Goal: Task Accomplishment & Management: Use online tool/utility

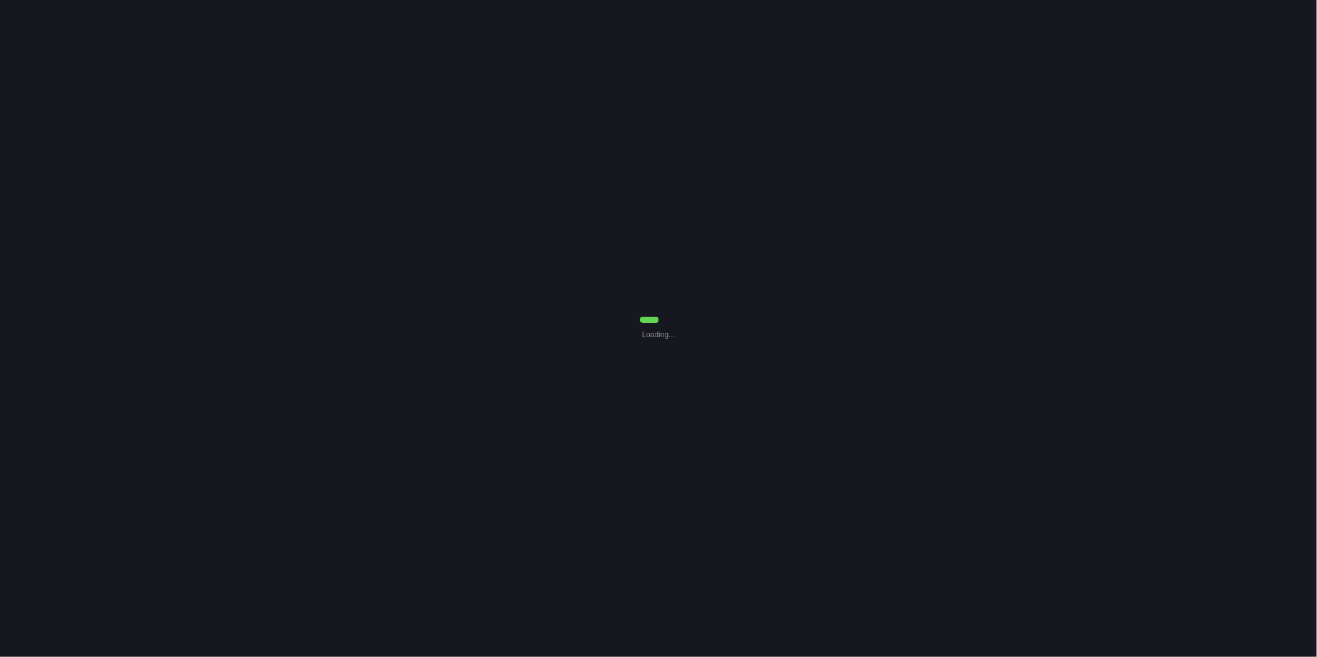
select select "0"
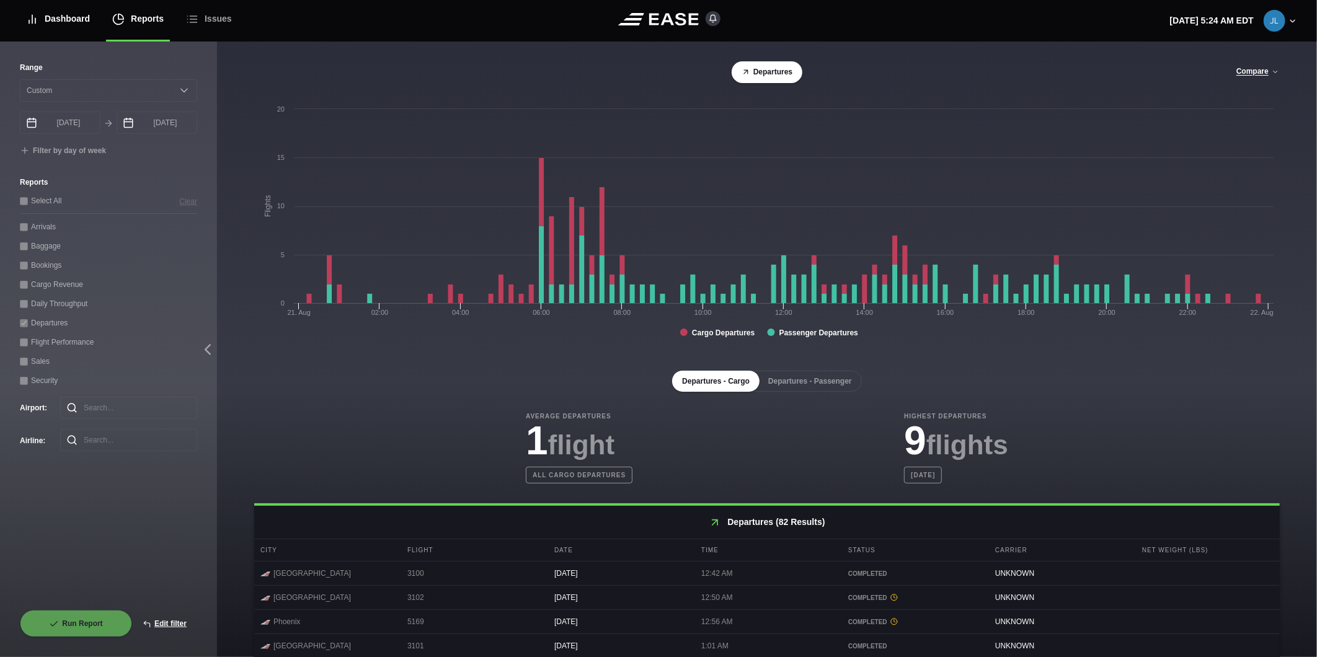
click at [75, 14] on div "Dashboard" at bounding box center [58, 19] width 64 height 42
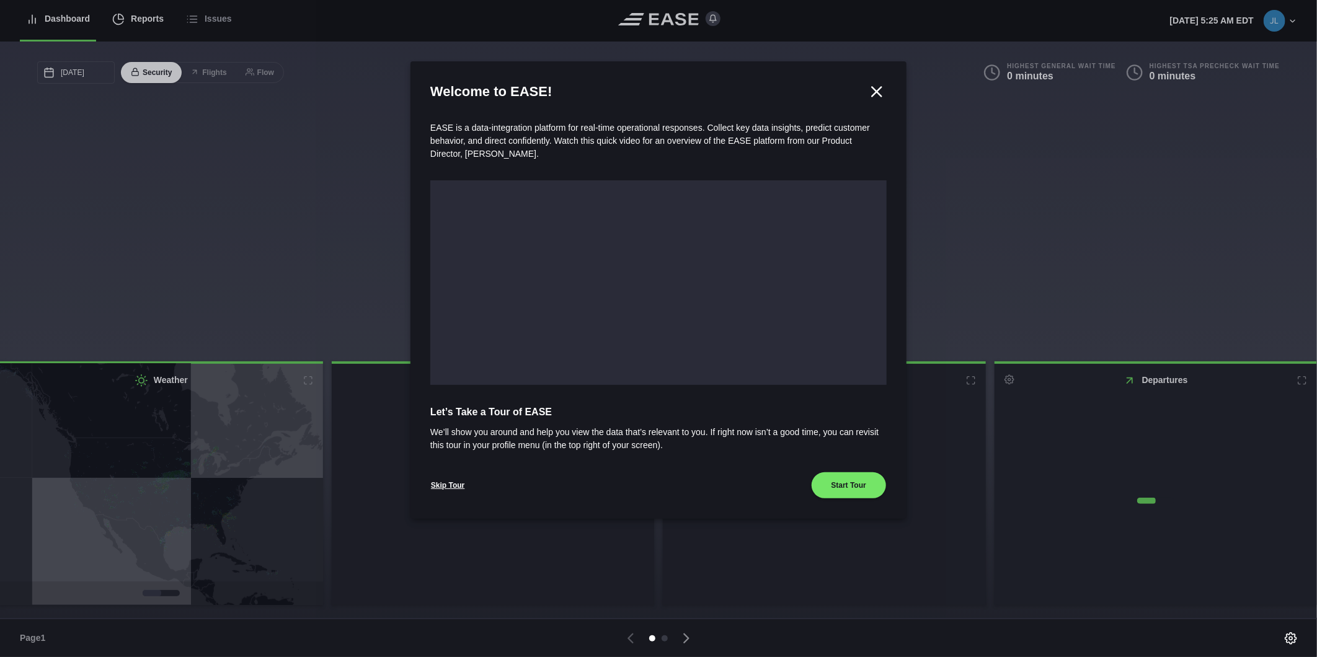
click at [144, 16] on div at bounding box center [658, 328] width 1317 height 657
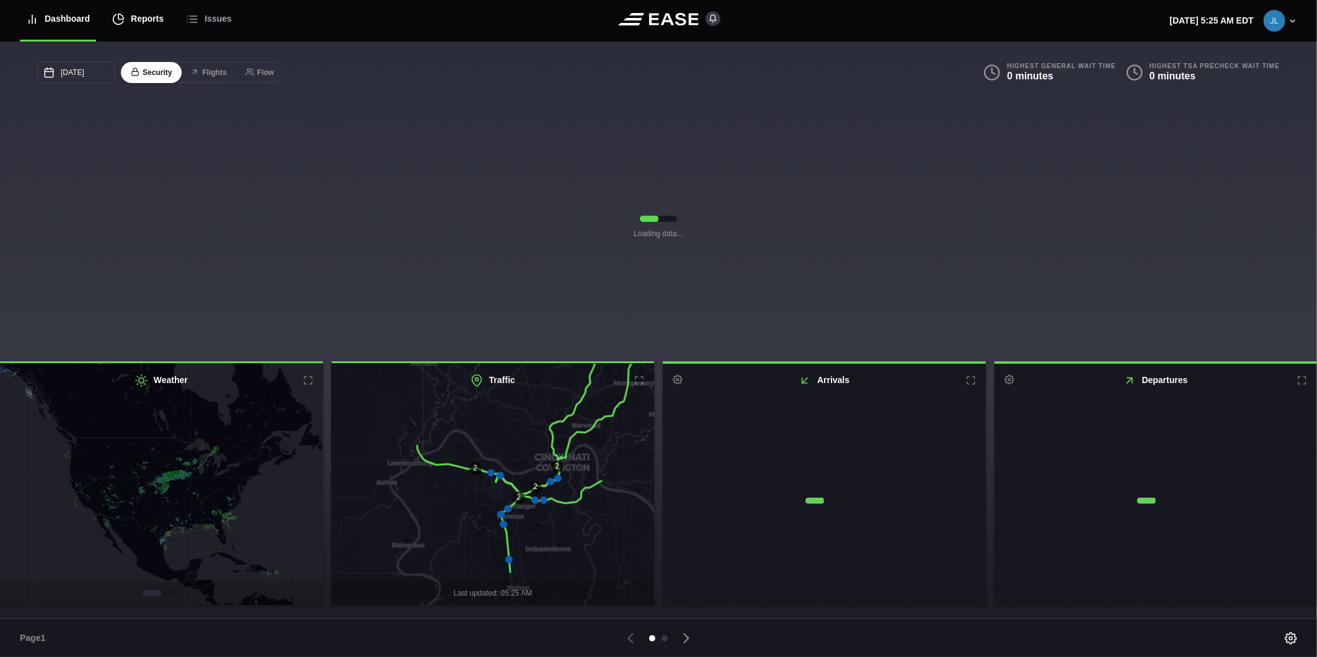
click at [146, 25] on div "Reports" at bounding box center [137, 19] width 51 height 42
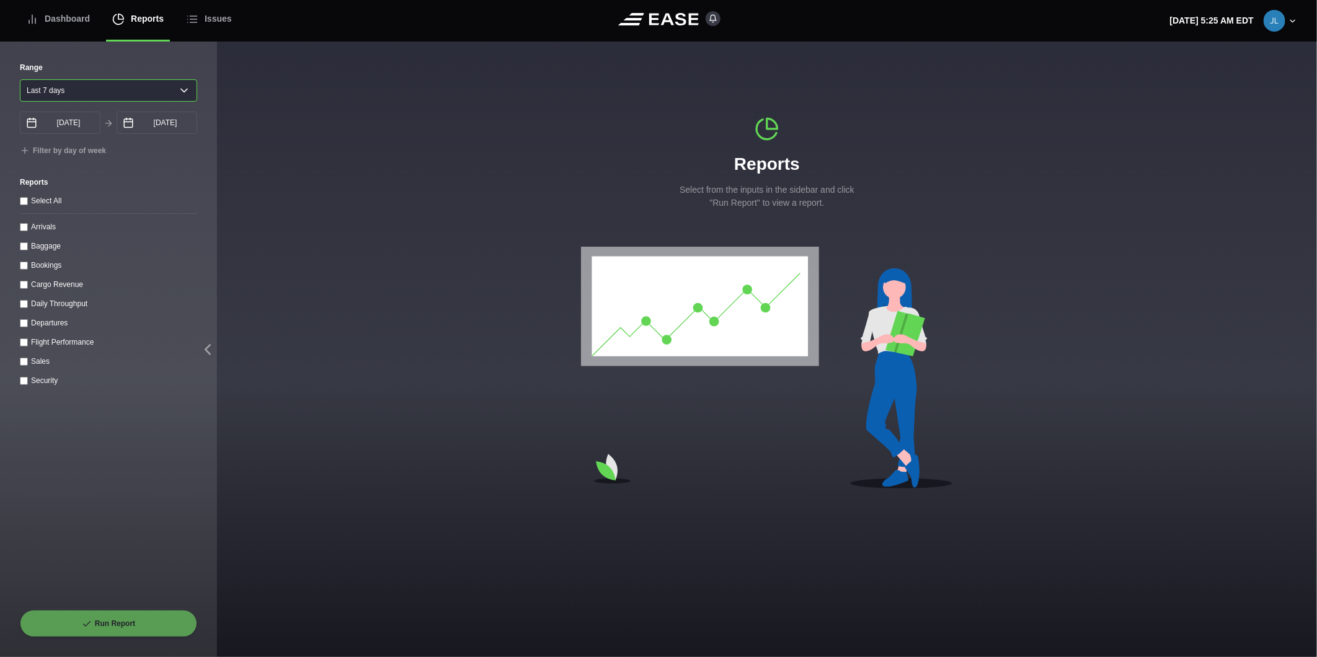
click at [182, 88] on select "[DATE] Last 7 days Last 14 days Last 30 days Last 6 weeks" at bounding box center [108, 90] width 177 height 22
select select "30"
click at [20, 79] on select "[DATE] Last 7 days Last 14 days Last 30 days Last 6 weeks" at bounding box center [108, 90] width 177 height 22
type input "[DATE]"
click at [23, 306] on throughput "Daily Throughput" at bounding box center [24, 304] width 8 height 8
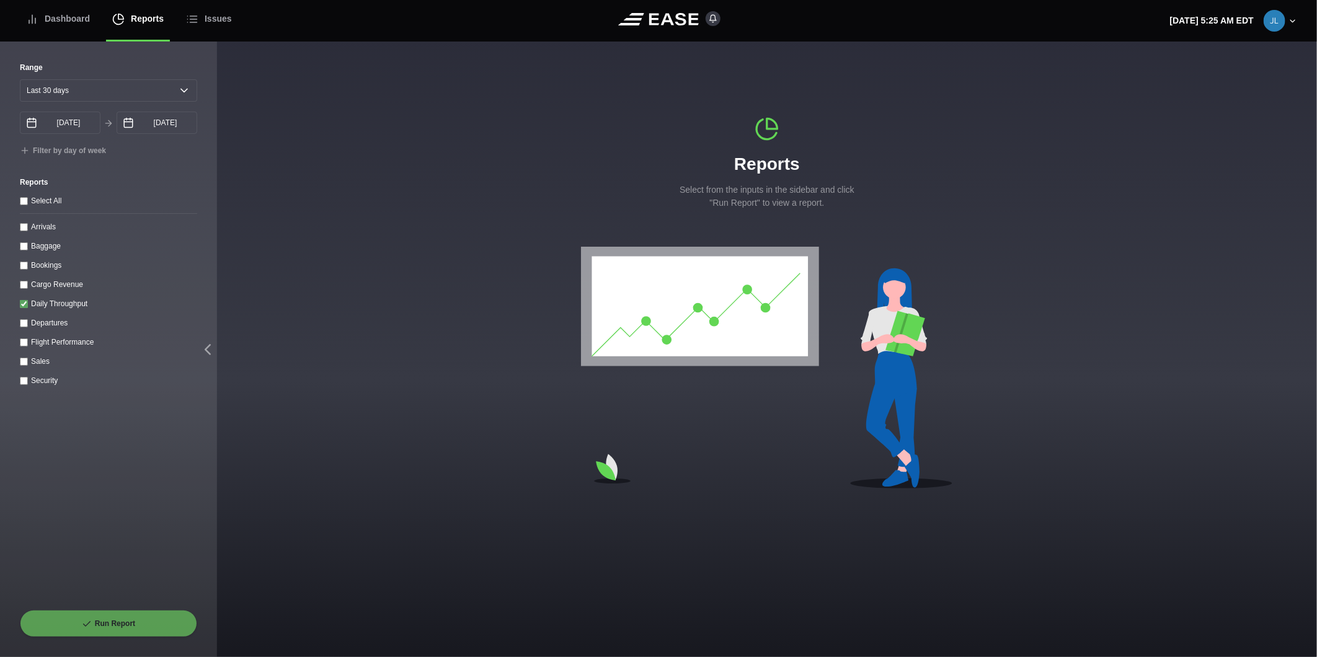
checkbox throughput "true"
click at [83, 636] on button "Run Report" at bounding box center [108, 623] width 177 height 27
select select "30"
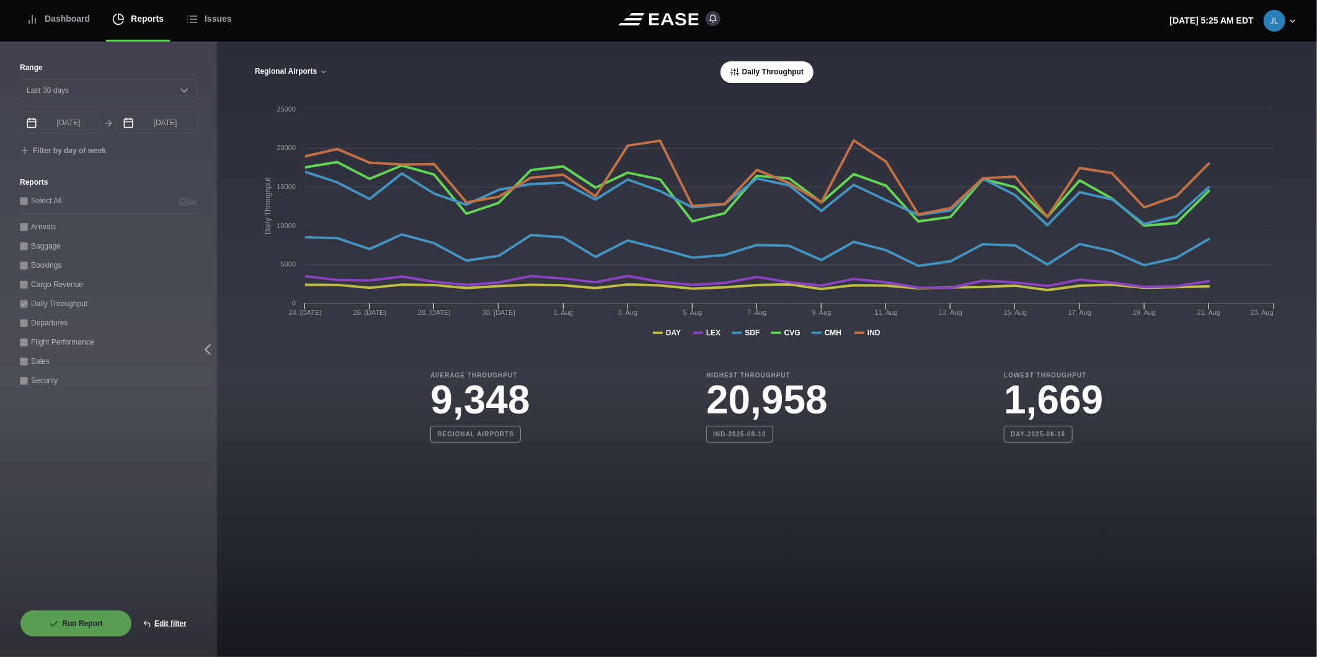
click at [285, 73] on button "Regional Airports" at bounding box center [291, 72] width 74 height 9
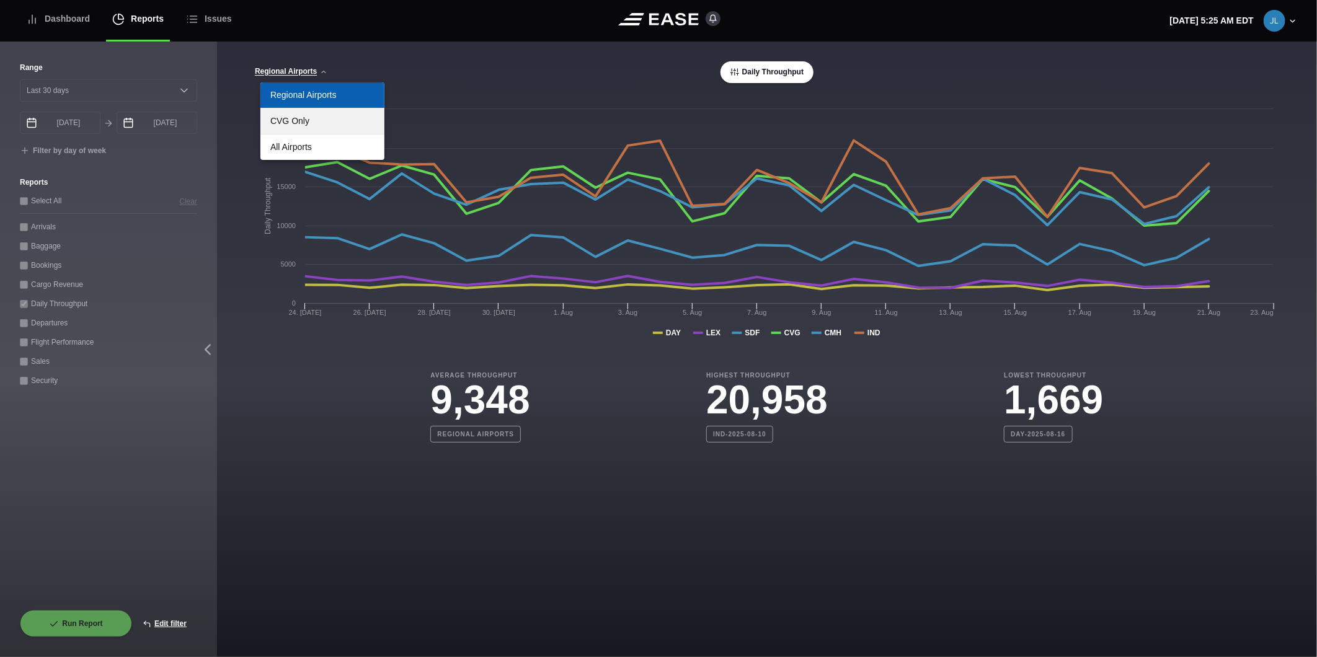
click at [296, 118] on link "CVG Only" at bounding box center [322, 121] width 124 height 25
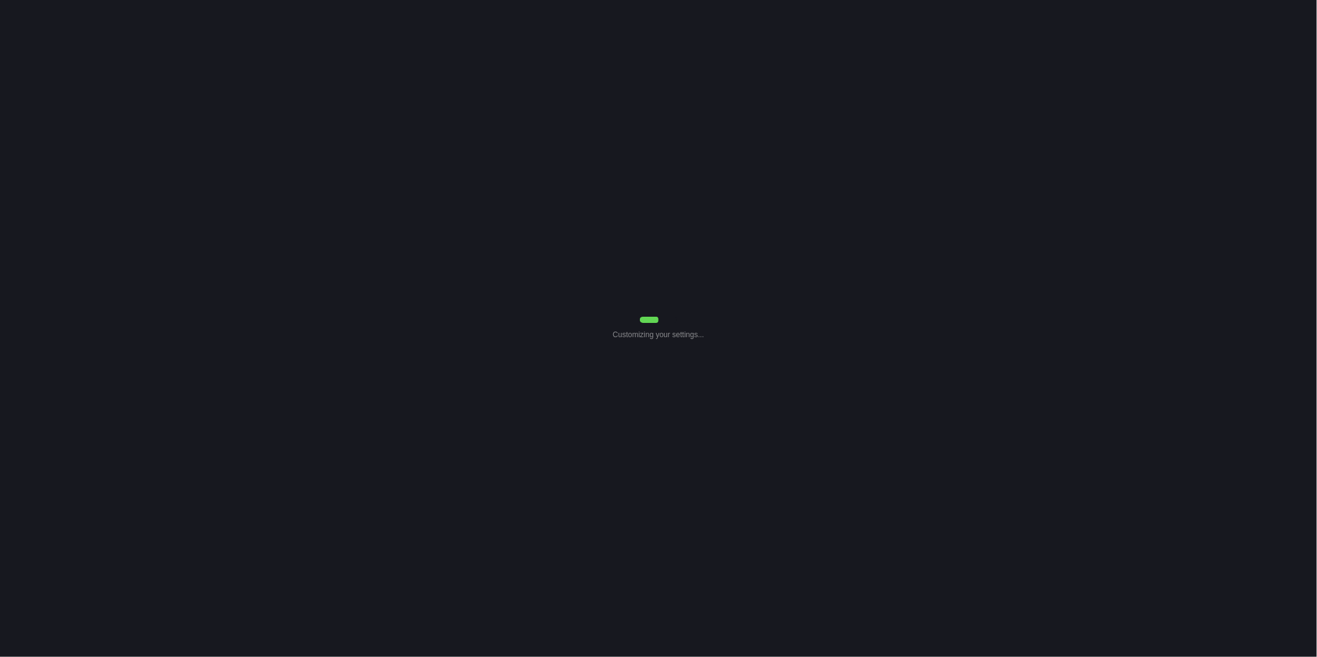
select select "30"
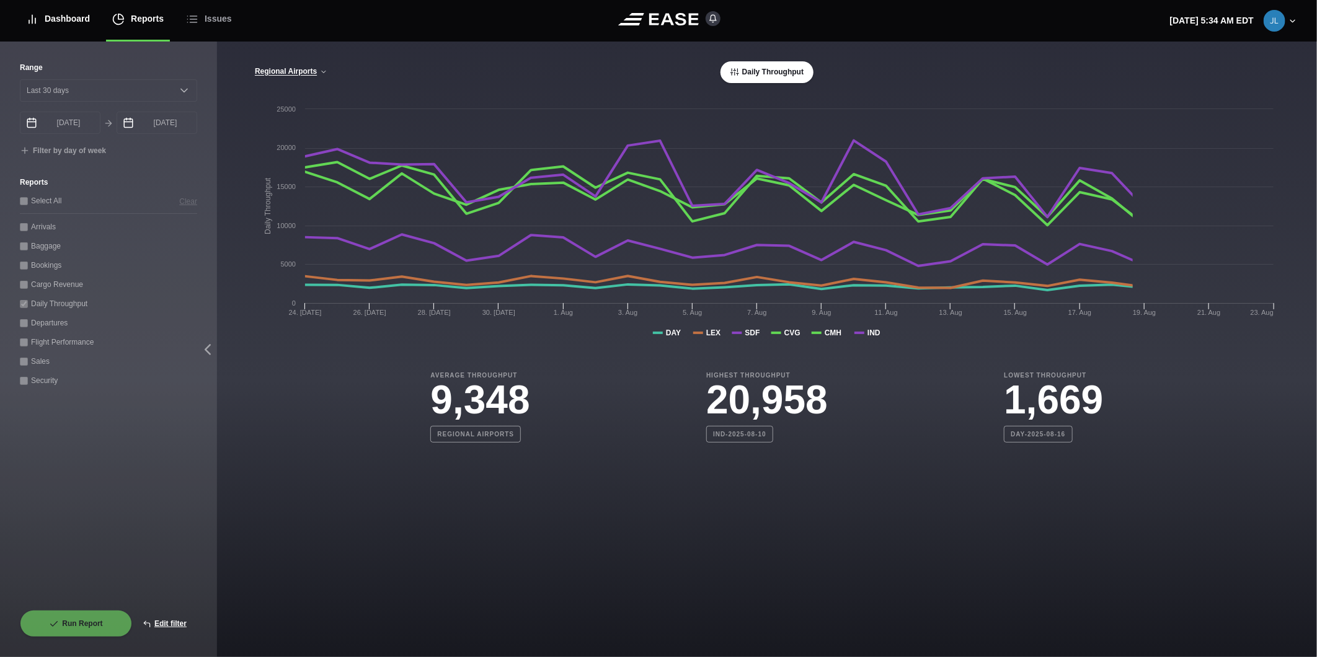
click at [66, 20] on div "Dashboard" at bounding box center [58, 19] width 64 height 42
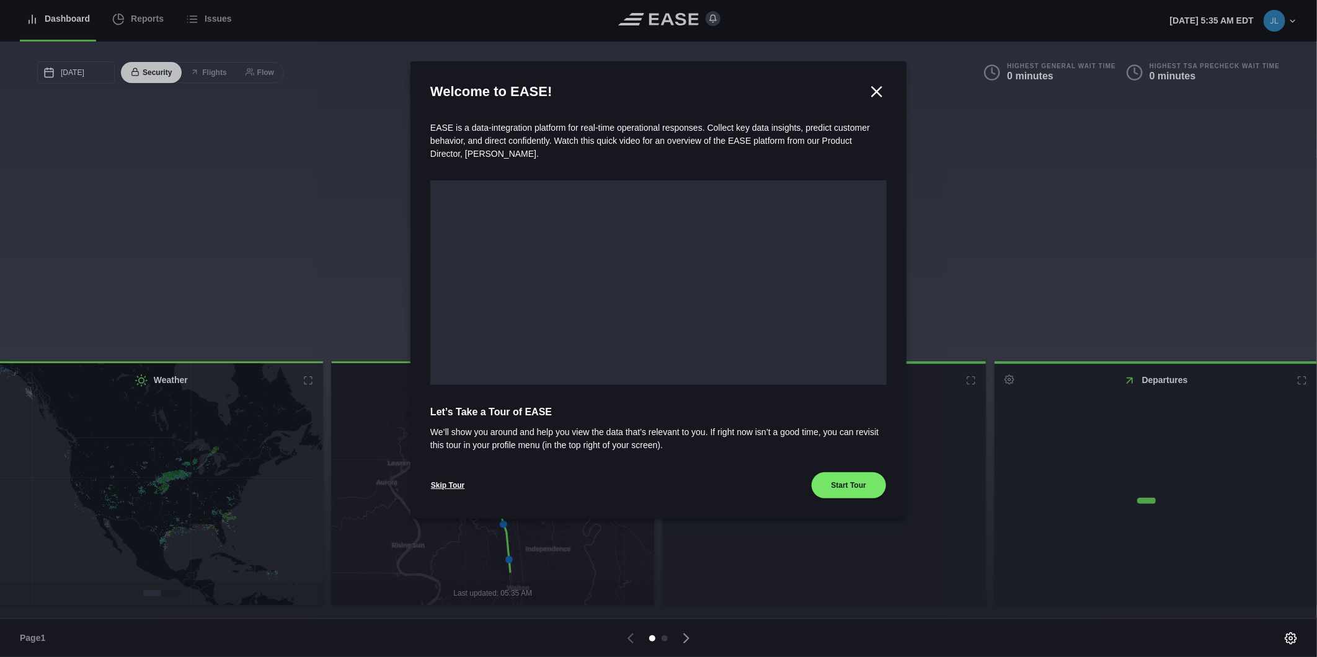
click at [147, 21] on div at bounding box center [658, 328] width 1317 height 657
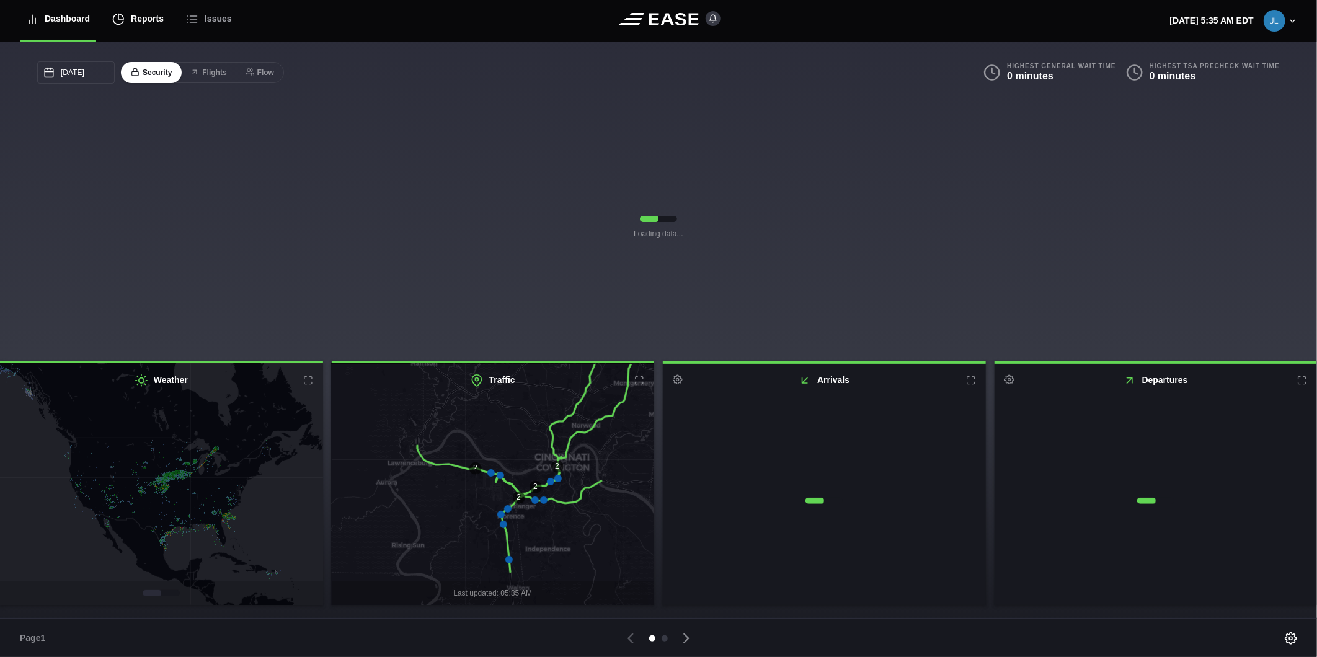
click at [147, 21] on div "Reports" at bounding box center [137, 19] width 51 height 42
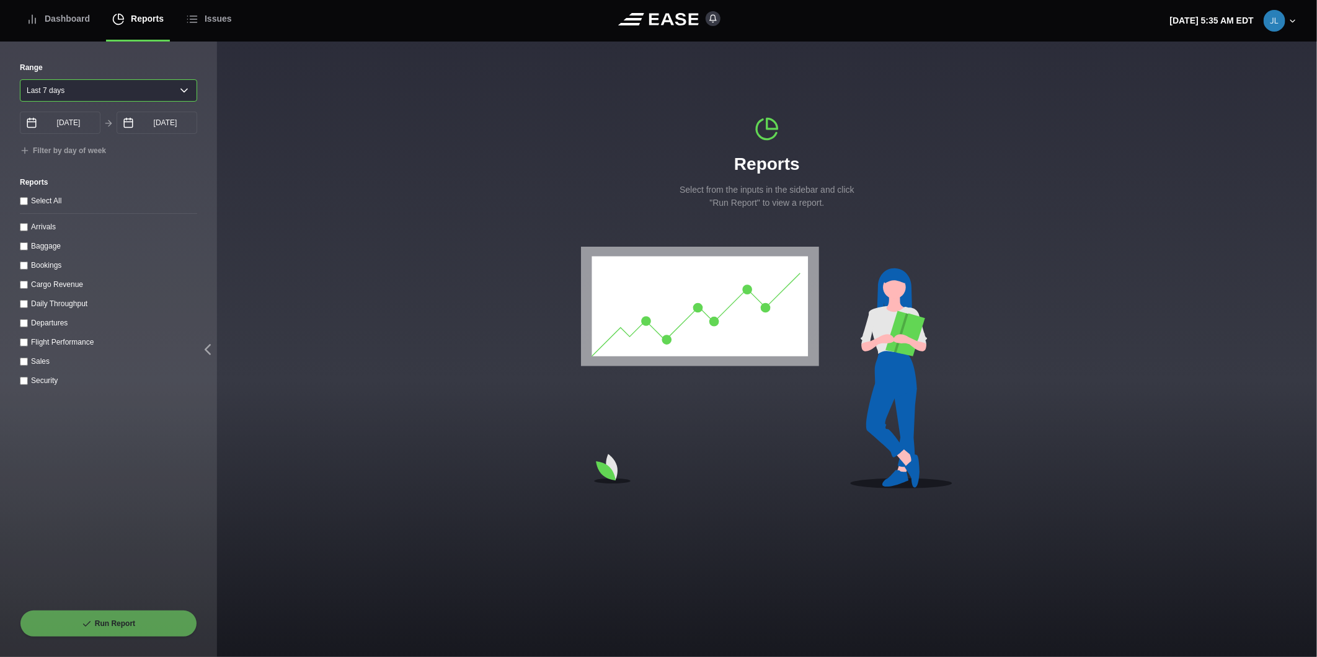
click at [60, 96] on select "[DATE] Last 7 days Last 14 days Last 30 days Last 6 weeks" at bounding box center [108, 90] width 177 height 22
select select "1"
click at [20, 79] on select "[DATE] Last 7 days Last 14 days Last 30 days Last 6 weeks" at bounding box center [108, 90] width 177 height 22
type input "[DATE]"
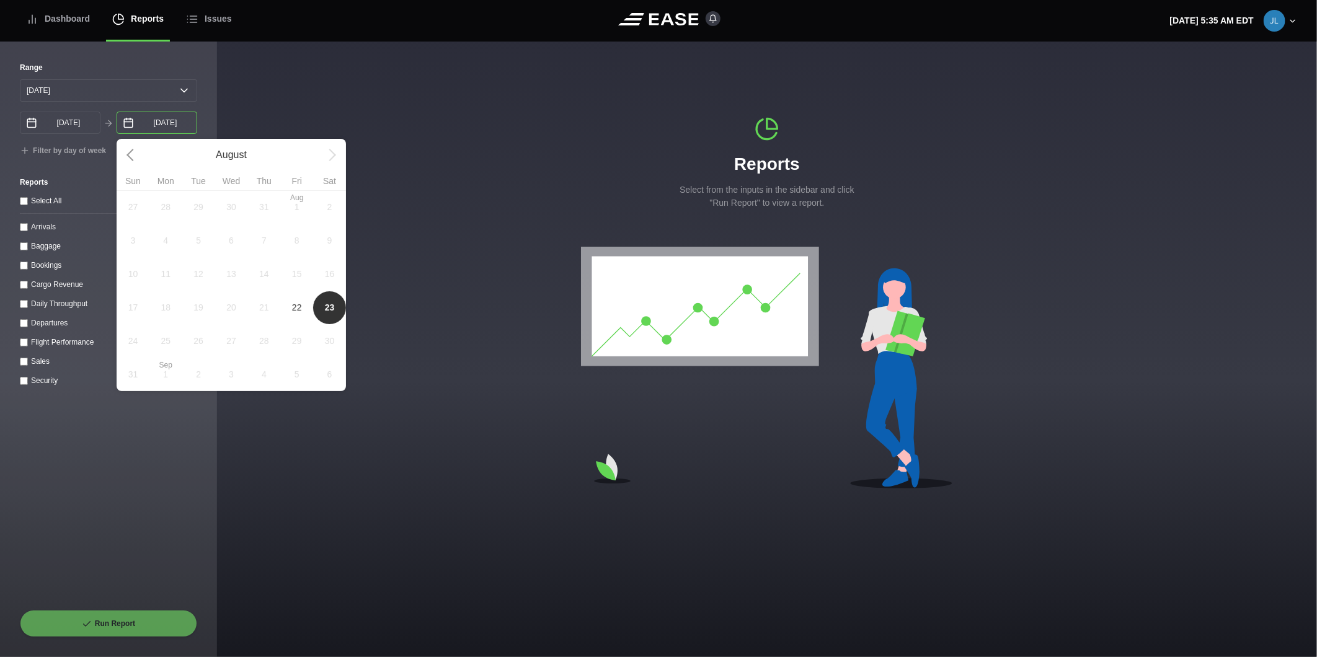
click at [138, 121] on input "[DATE]" at bounding box center [157, 123] width 81 height 22
click at [292, 311] on span "22" at bounding box center [297, 307] width 10 height 13
type input "[DATE]"
select select "0"
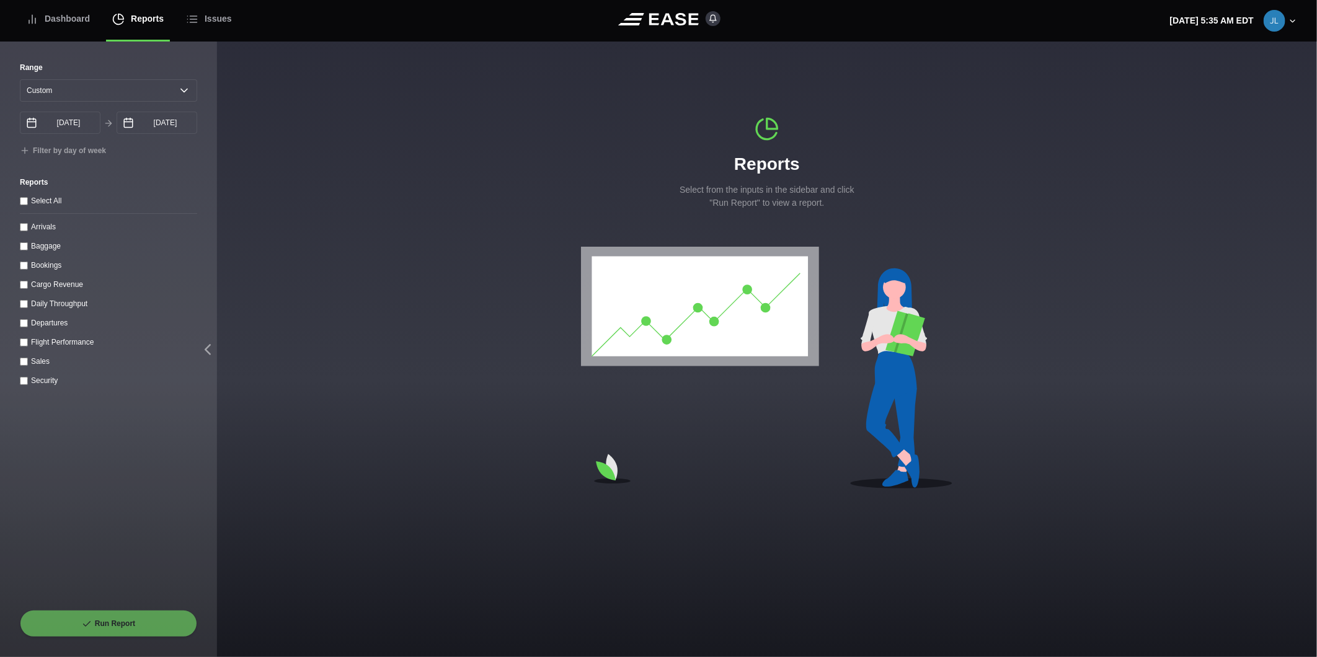
click at [25, 230] on input "Arrivals" at bounding box center [24, 227] width 8 height 8
checkbox input "true"
click at [141, 619] on button "Run Report" at bounding box center [108, 623] width 177 height 27
select select "0"
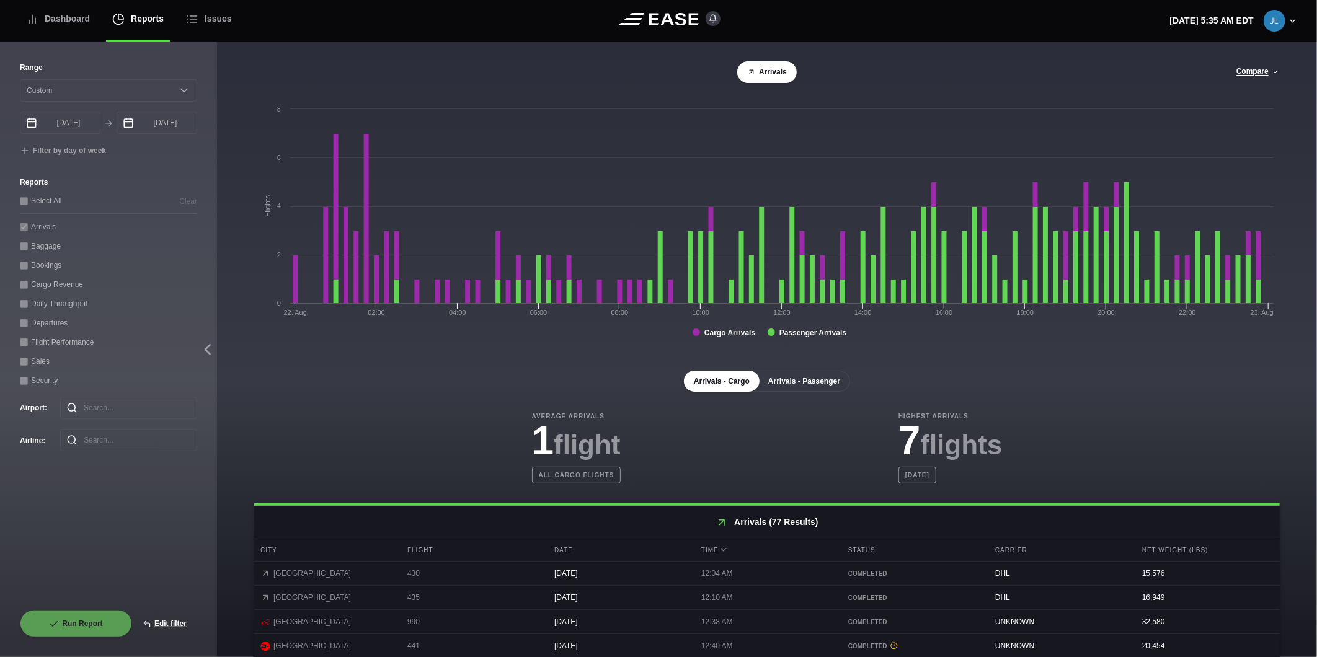
click at [789, 384] on button "Arrivals - Passenger" at bounding box center [804, 381] width 92 height 21
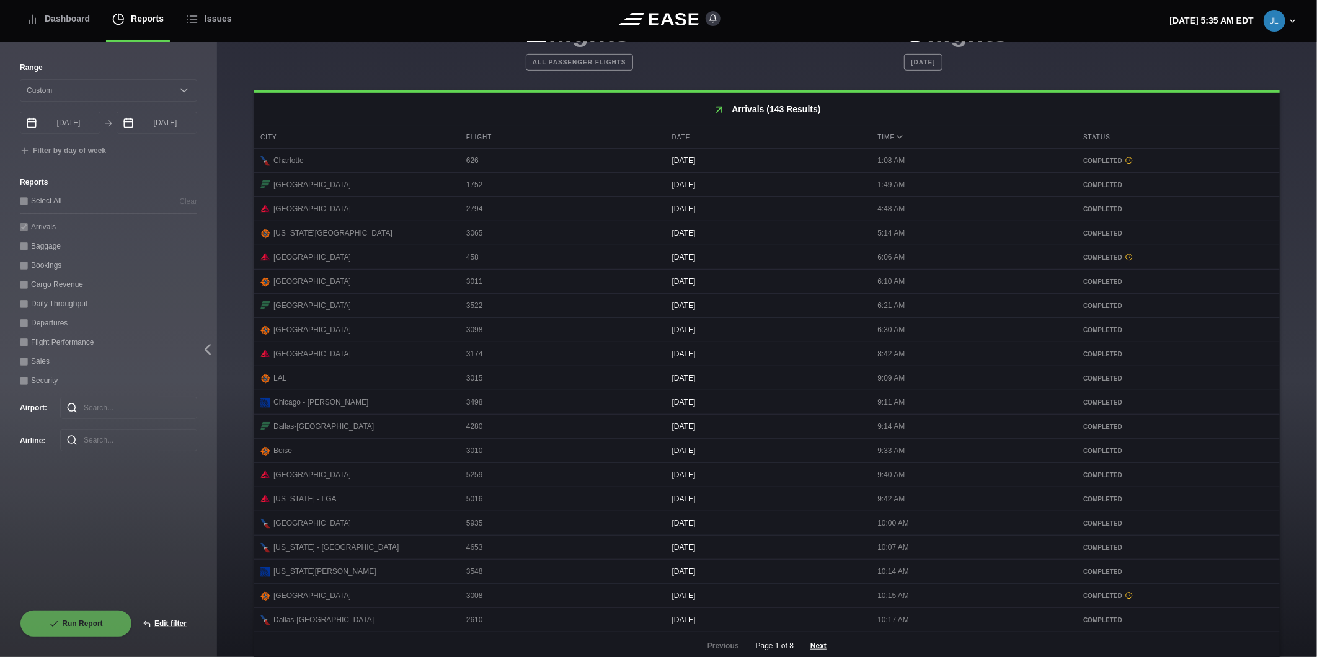
scroll to position [435, 0]
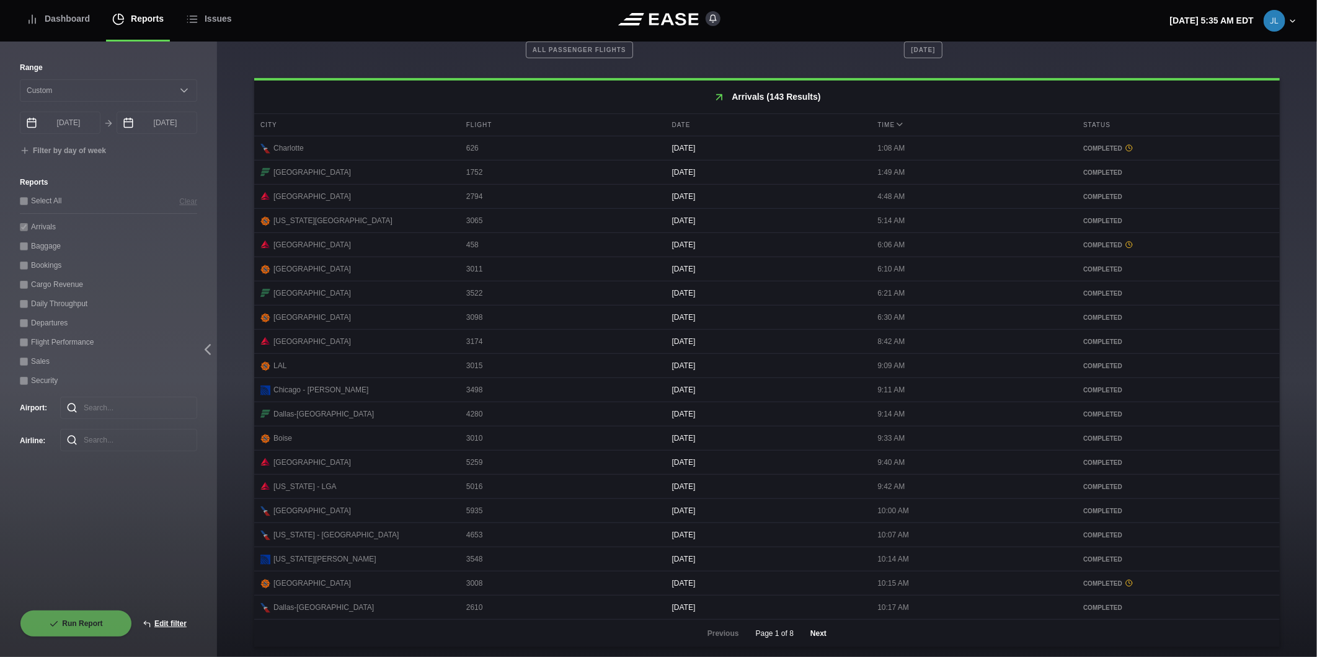
click at [809, 634] on button "Next" at bounding box center [818, 633] width 37 height 27
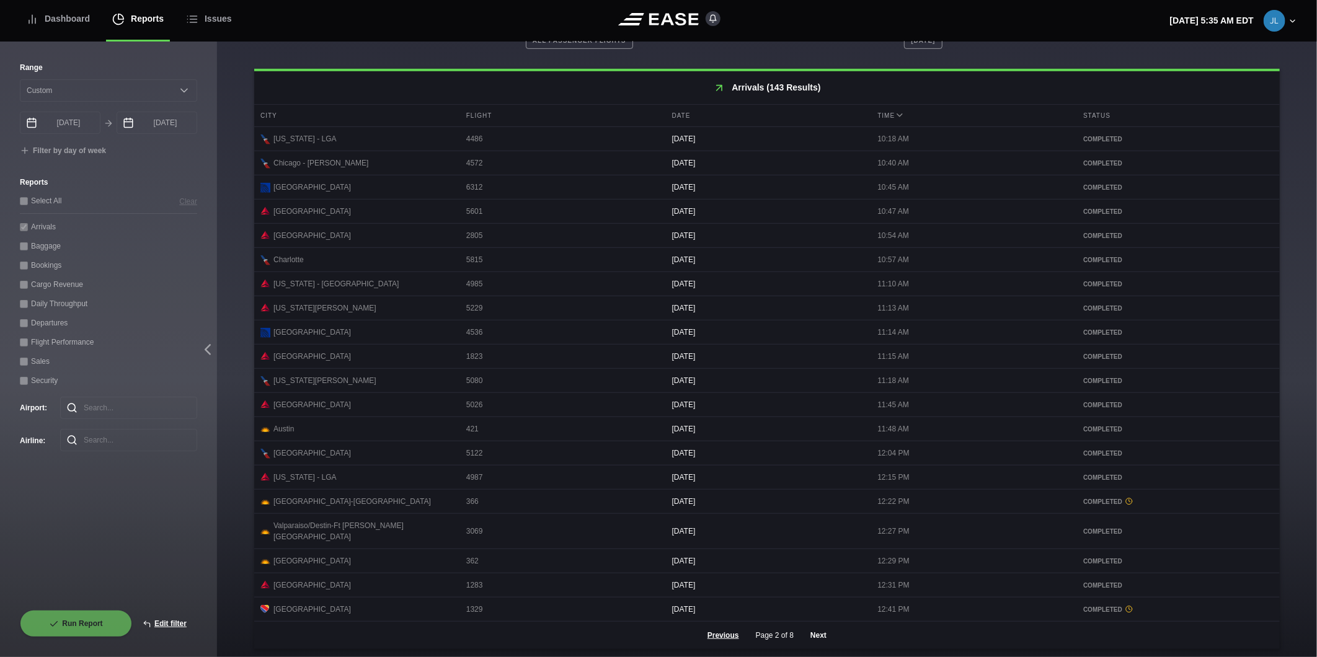
click at [817, 634] on button "Next" at bounding box center [818, 635] width 37 height 27
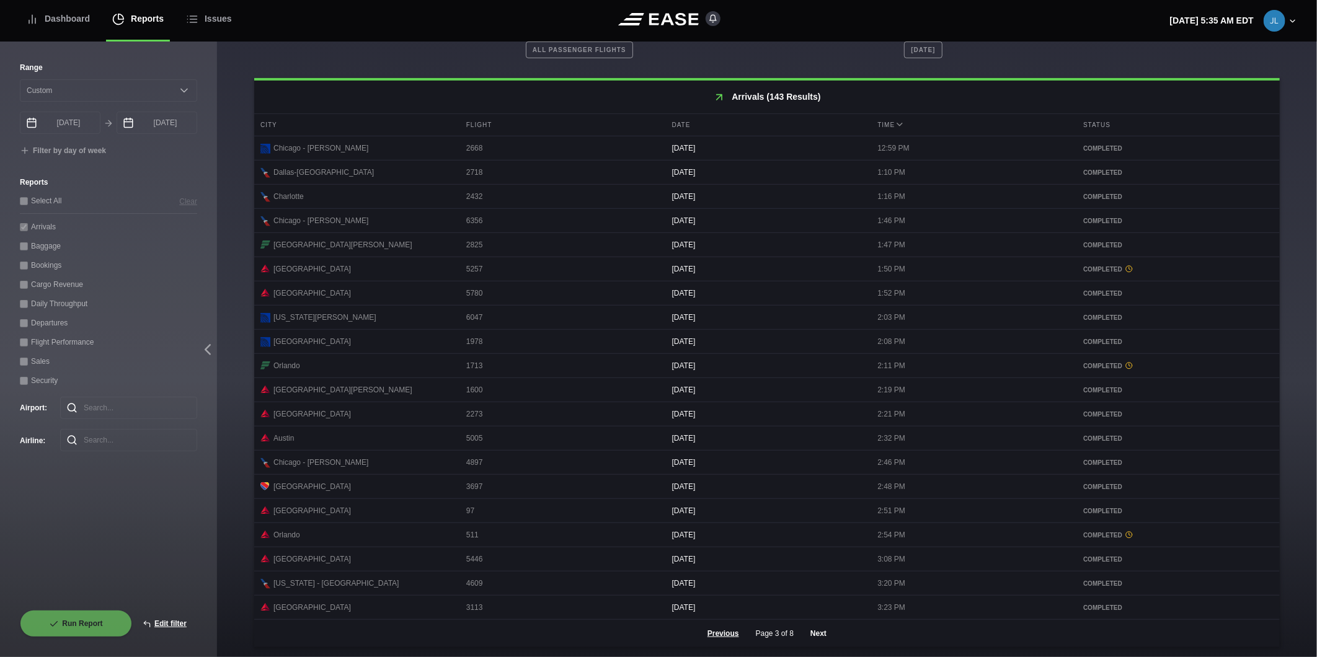
click at [813, 634] on button "Next" at bounding box center [818, 633] width 37 height 27
click at [823, 635] on button "Next" at bounding box center [818, 633] width 37 height 27
click at [809, 633] on button "Next" at bounding box center [818, 633] width 37 height 27
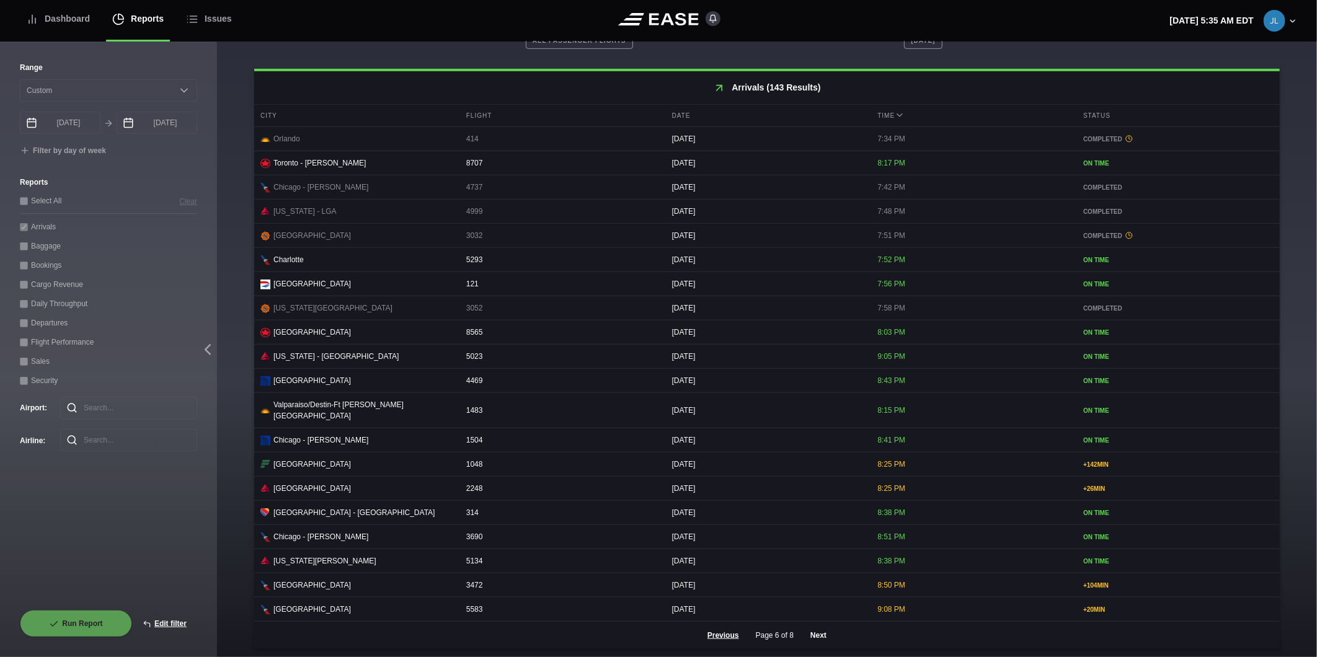
click at [817, 636] on button "Next" at bounding box center [818, 635] width 37 height 27
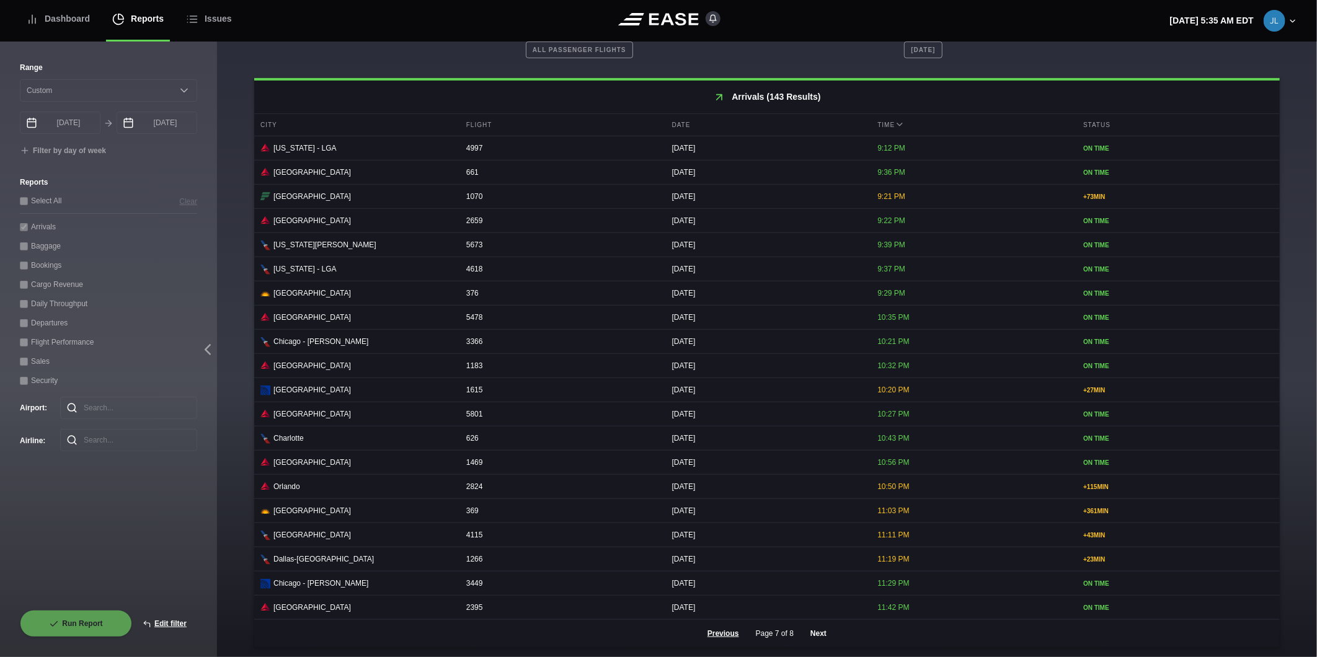
click at [812, 637] on button "Next" at bounding box center [818, 633] width 37 height 27
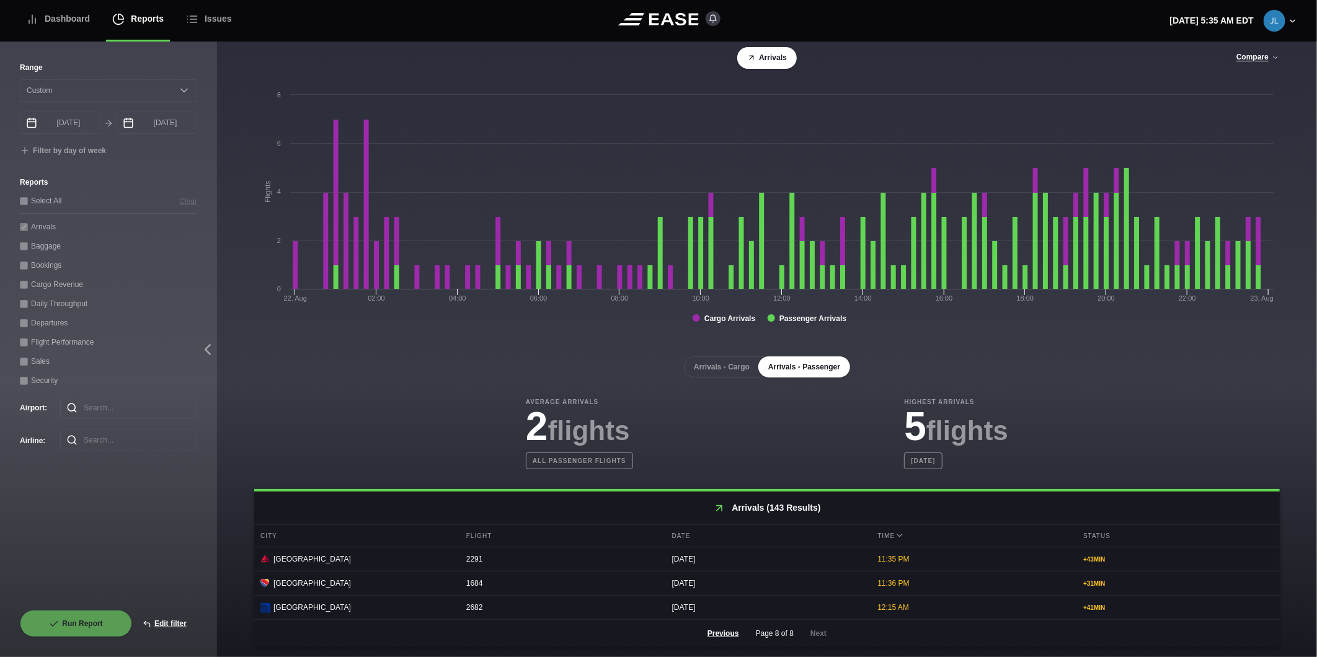
scroll to position [19, 0]
click at [83, 24] on div "Dashboard" at bounding box center [58, 19] width 64 height 42
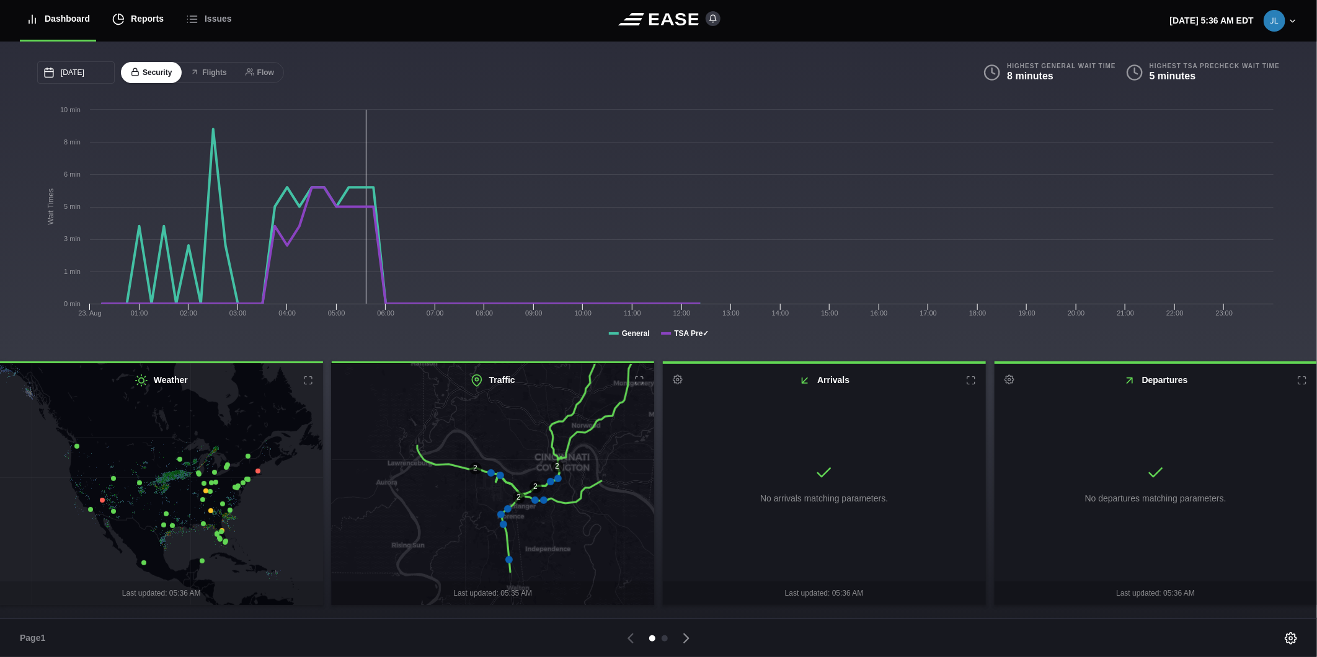
click at [148, 23] on div "Reports" at bounding box center [137, 19] width 51 height 42
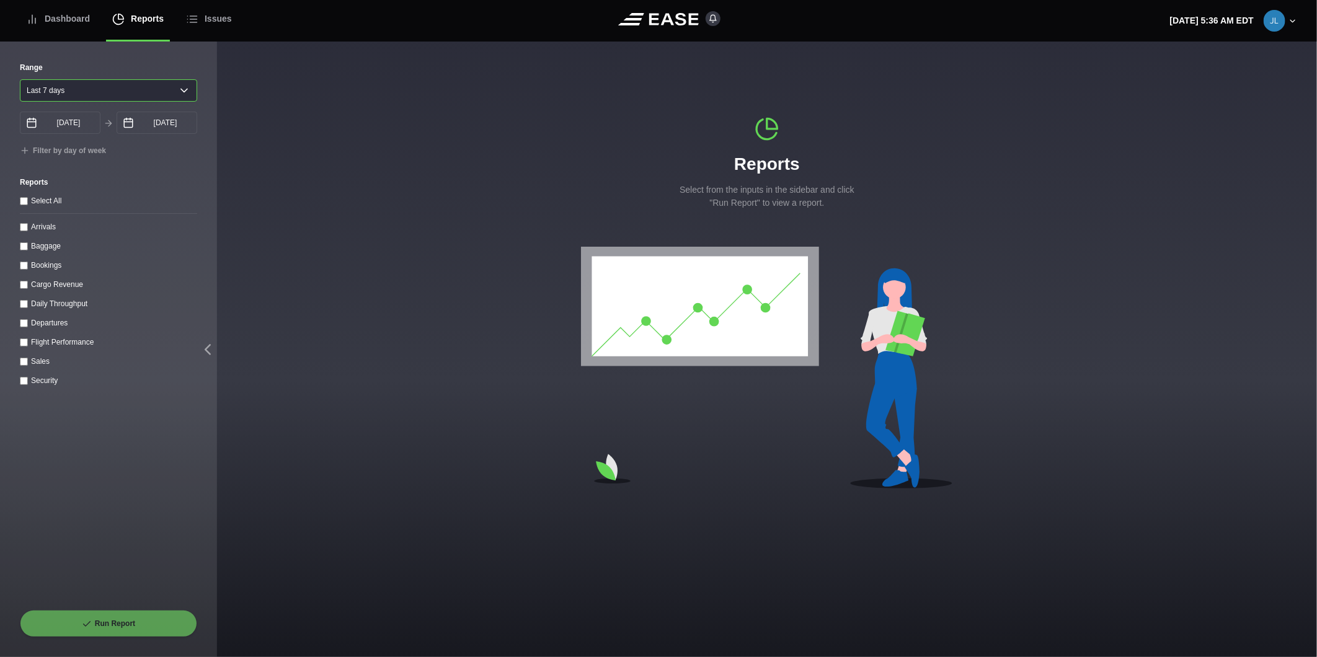
click at [120, 91] on select "Yesterday Last 7 days Last 14 days Last 30 days Last 6 weeks" at bounding box center [108, 90] width 177 height 22
select select "1"
click at [20, 79] on select "Yesterday Last 7 days Last 14 days Last 30 days Last 6 weeks" at bounding box center [108, 90] width 177 height 22
type input "08/22/2025"
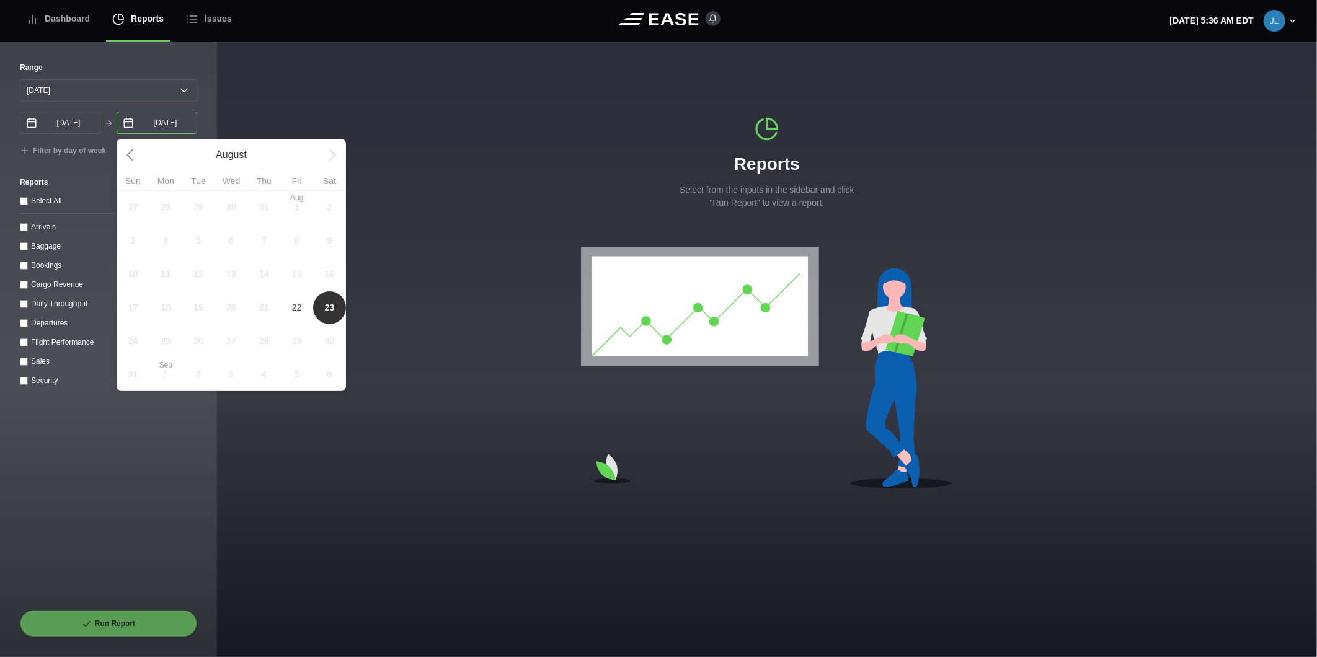
drag, startPoint x: 143, startPoint y: 125, endPoint x: 158, endPoint y: 148, distance: 27.4
click at [141, 125] on input "08/23/2025" at bounding box center [157, 123] width 81 height 22
click at [293, 314] on span "22" at bounding box center [297, 307] width 10 height 13
type input "08/22/2025"
select select "0"
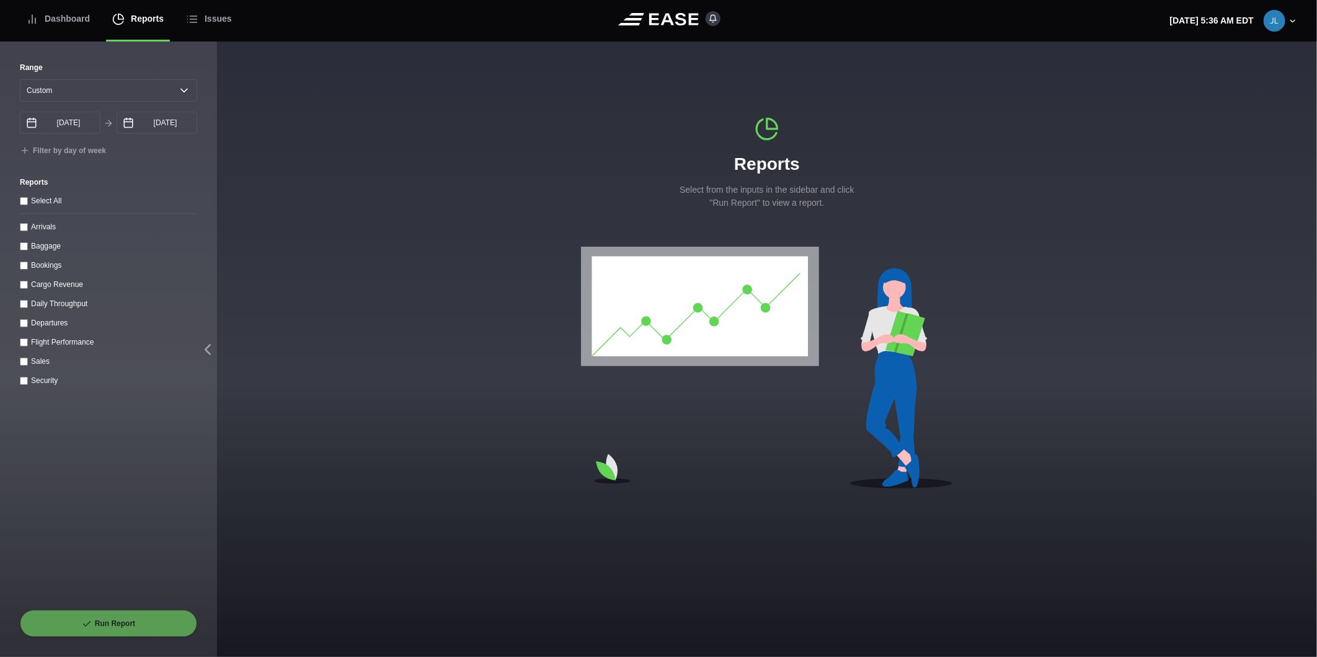
drag, startPoint x: 26, startPoint y: 326, endPoint x: 43, endPoint y: 360, distance: 38.8
click at [28, 329] on div "Departures" at bounding box center [108, 322] width 177 height 13
click at [27, 327] on input "Departures" at bounding box center [24, 323] width 8 height 8
checkbox input "true"
click at [148, 620] on button "Run Report" at bounding box center [108, 623] width 177 height 27
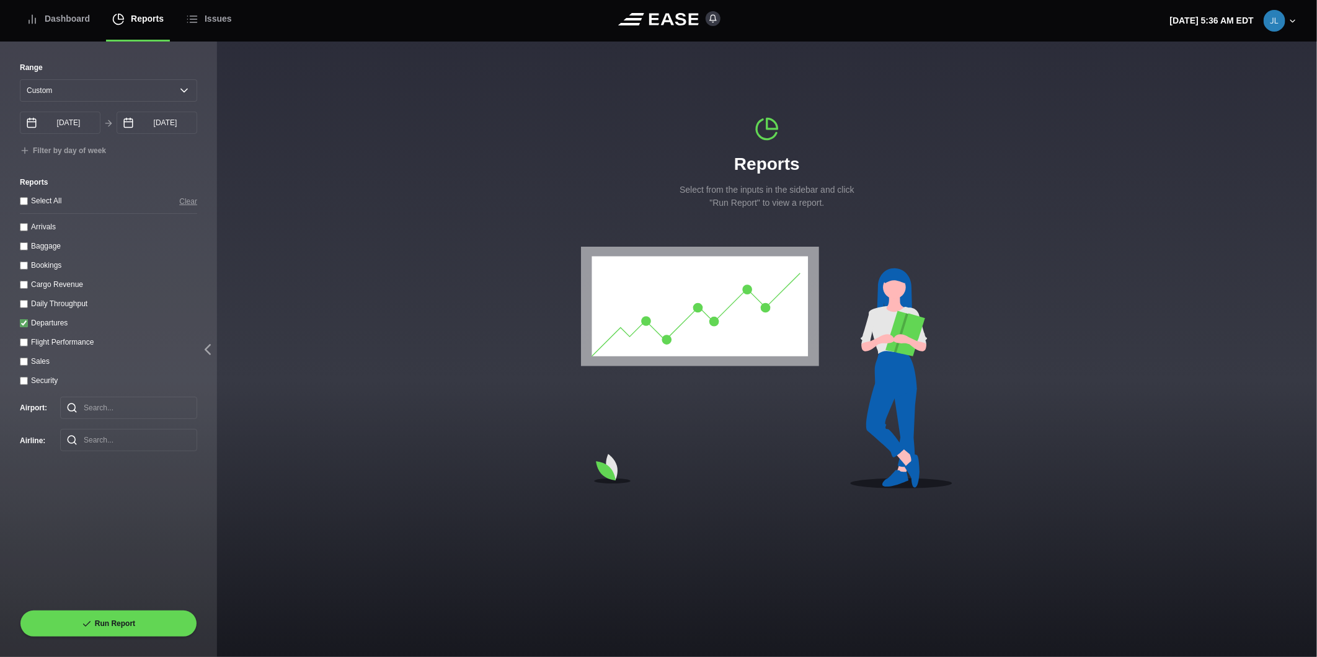
select select "0"
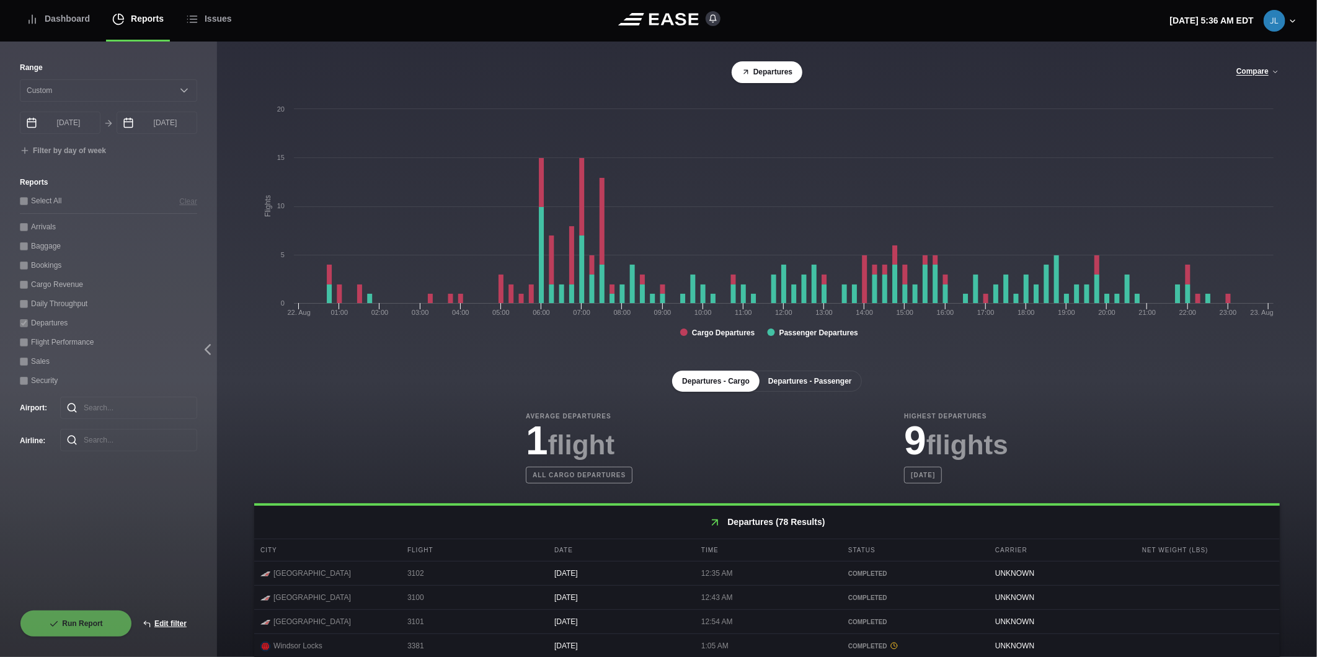
click at [796, 386] on button "Departures - Passenger" at bounding box center [810, 381] width 104 height 21
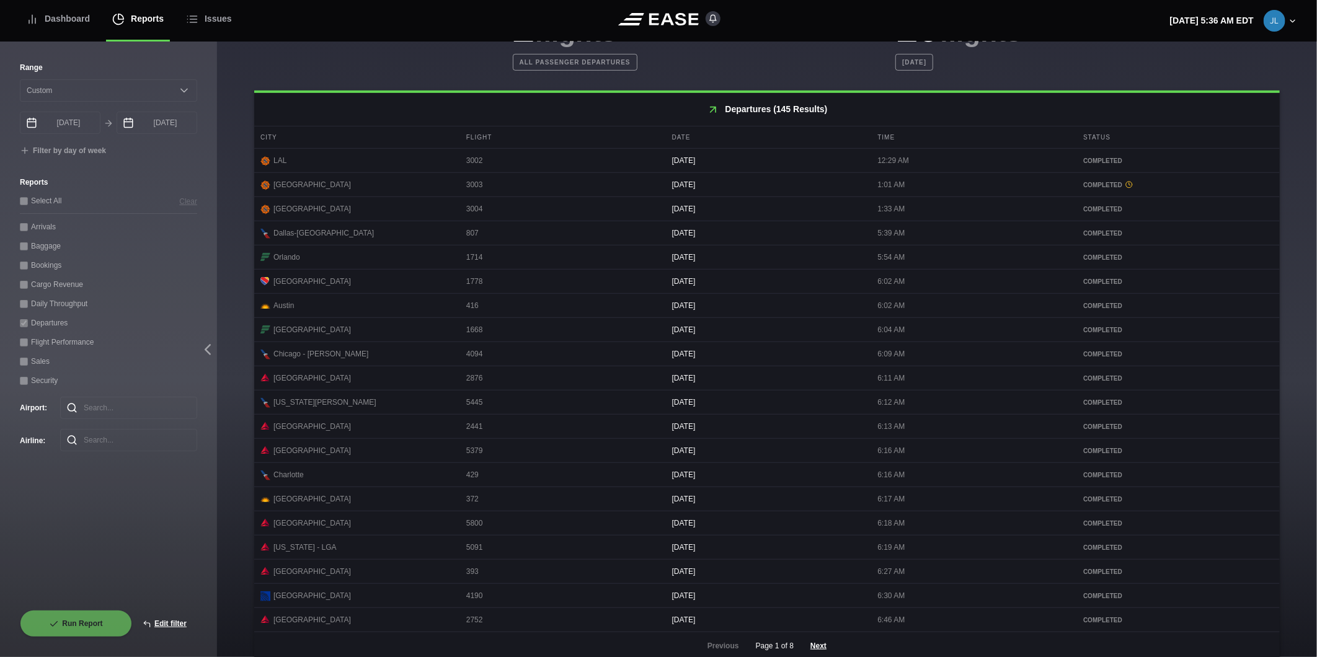
scroll to position [435, 0]
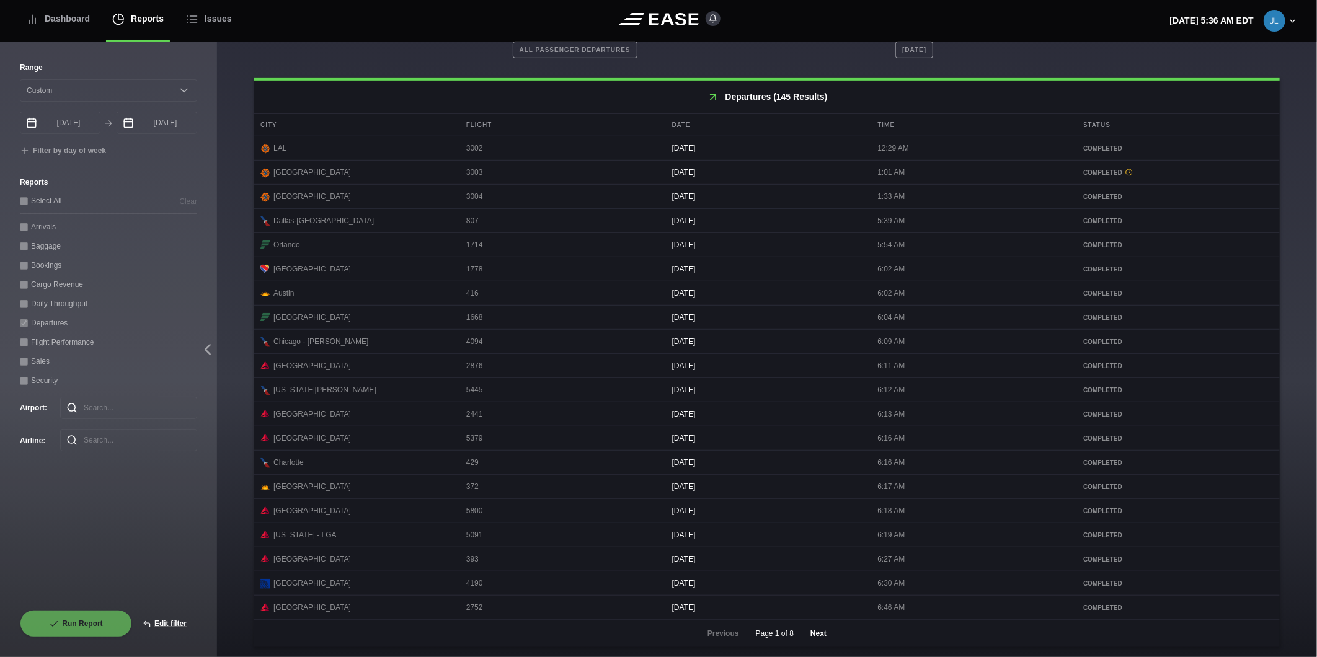
click at [811, 636] on button "Next" at bounding box center [818, 633] width 37 height 27
click at [820, 634] on button "Next" at bounding box center [818, 633] width 37 height 27
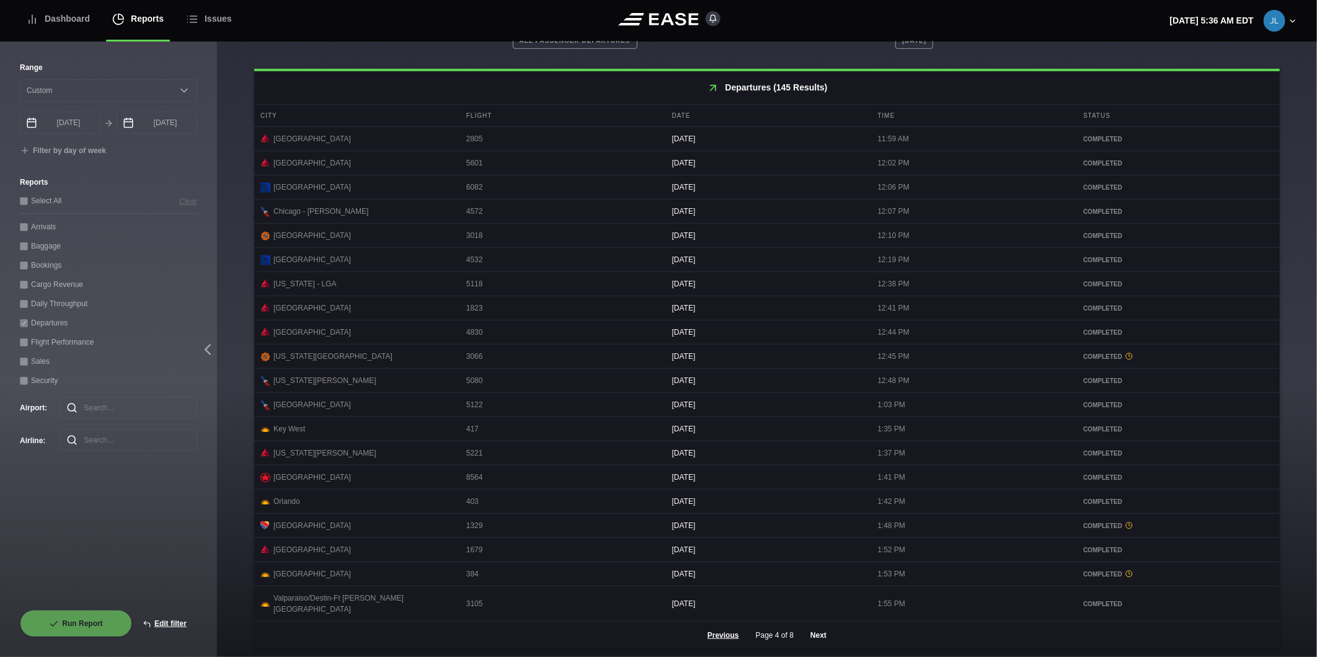
click at [811, 631] on button "Next" at bounding box center [818, 635] width 37 height 27
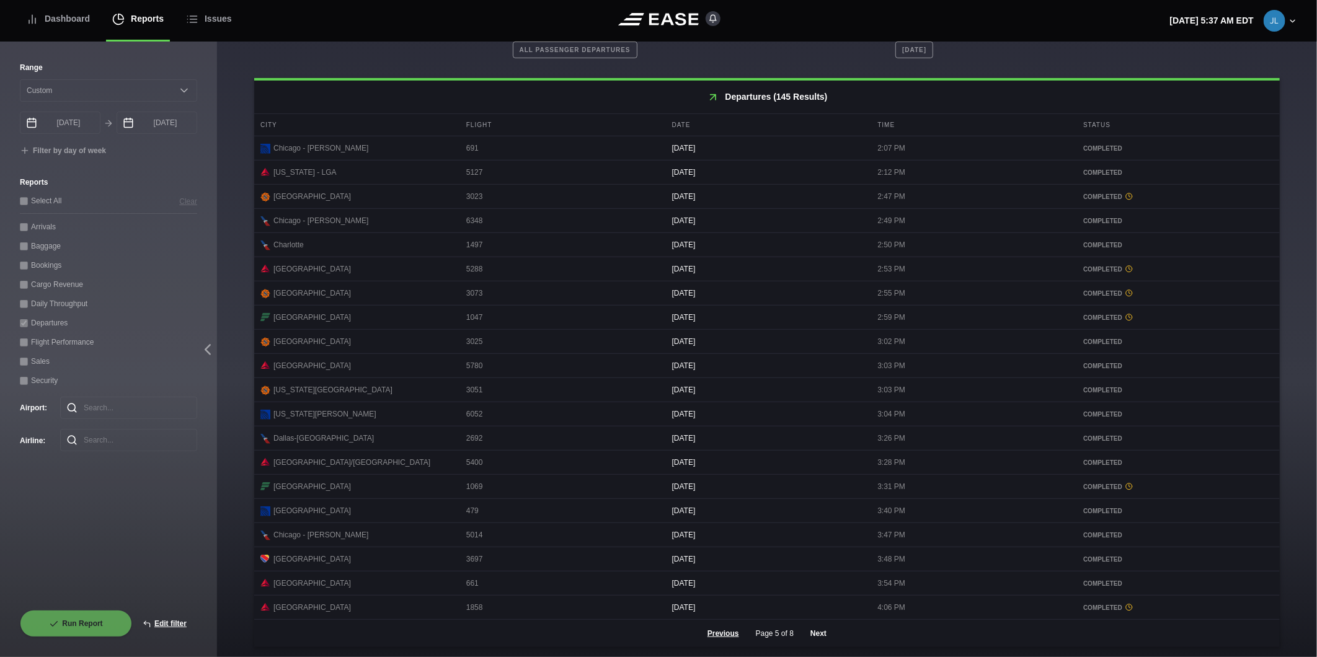
click at [816, 636] on button "Next" at bounding box center [818, 633] width 37 height 27
click at [820, 631] on button "Next" at bounding box center [818, 633] width 37 height 27
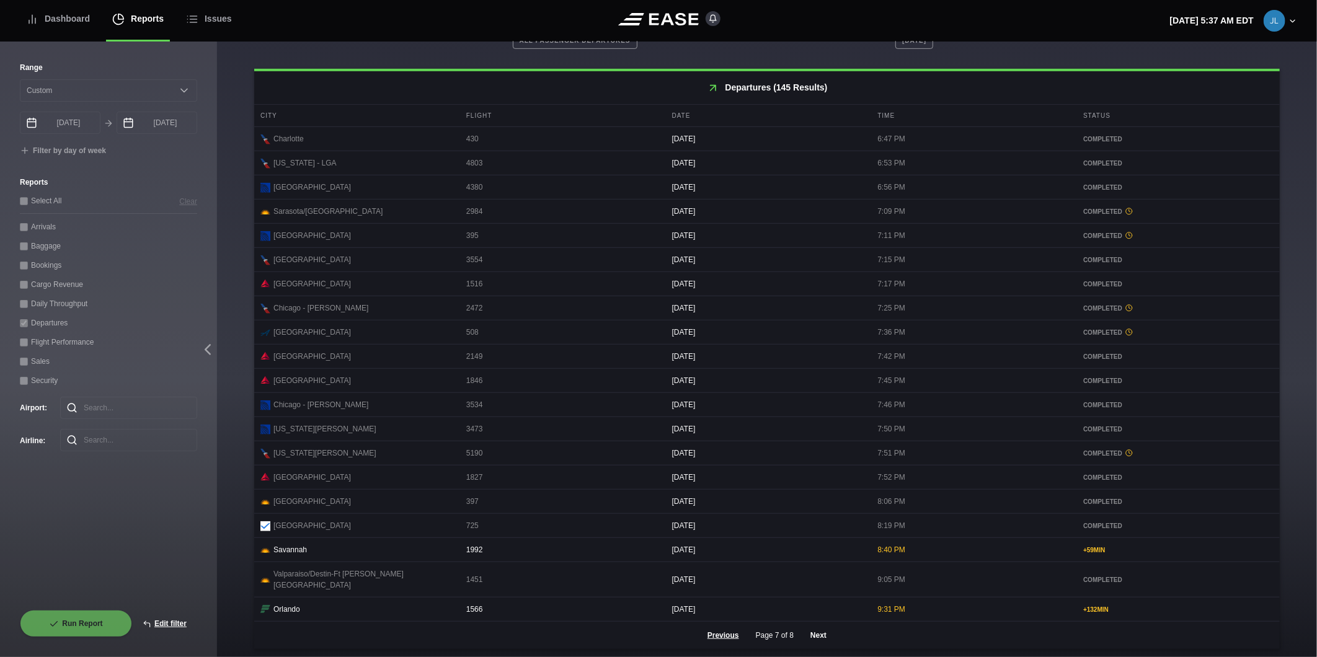
click at [816, 634] on button "Next" at bounding box center [818, 635] width 37 height 27
